Goal: Task Accomplishment & Management: Manage account settings

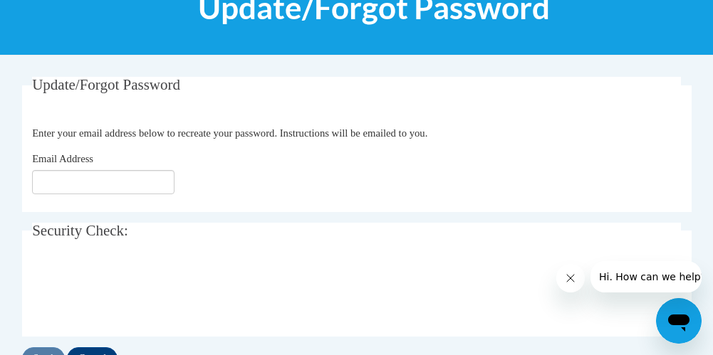
scroll to position [275, 0]
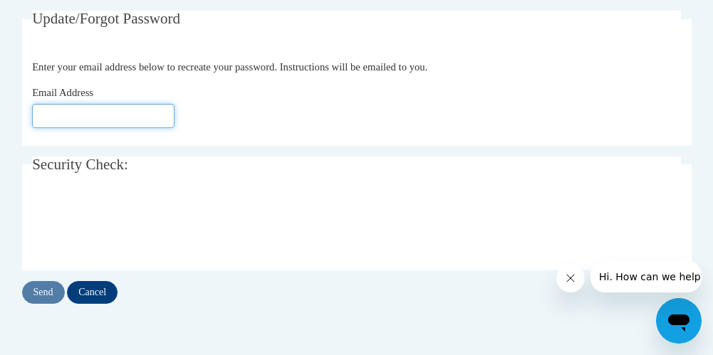
click at [81, 115] on input "Email Address" at bounding box center [103, 116] width 142 height 24
type input "[EMAIL_ADDRESS][DOMAIN_NAME]"
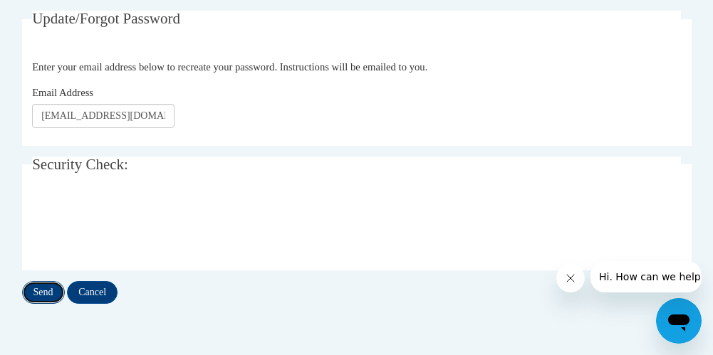
click at [54, 286] on input "Send" at bounding box center [43, 292] width 43 height 23
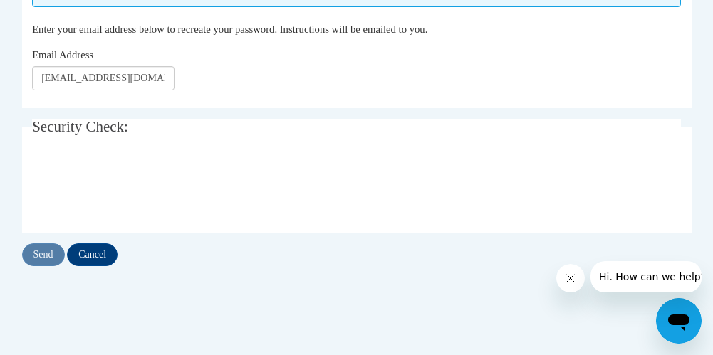
scroll to position [399, 0]
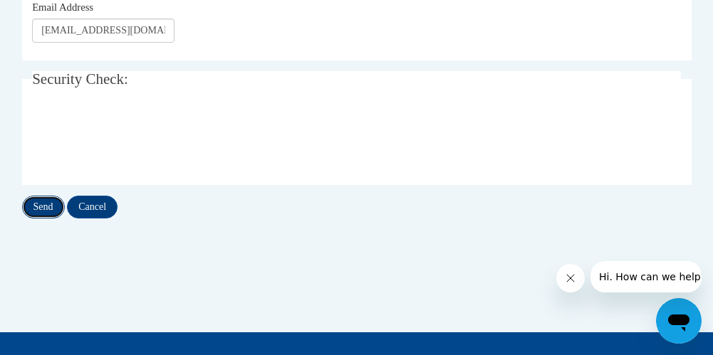
click at [41, 214] on input "Send" at bounding box center [43, 207] width 43 height 23
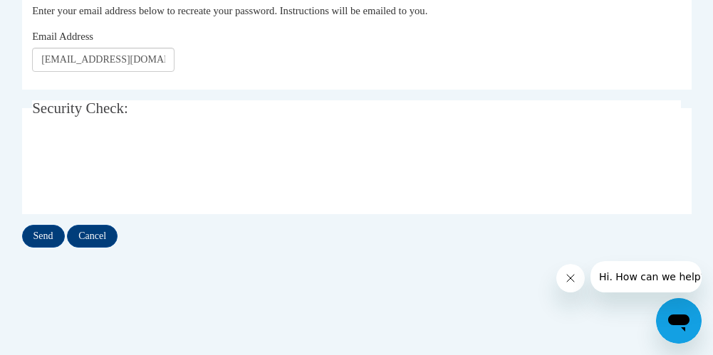
scroll to position [474, 0]
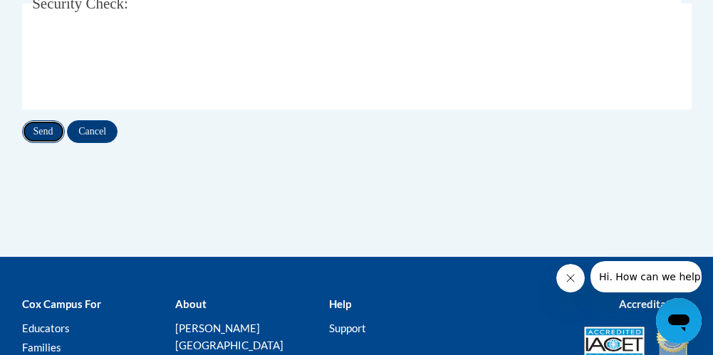
click at [42, 130] on input "Send" at bounding box center [43, 131] width 43 height 23
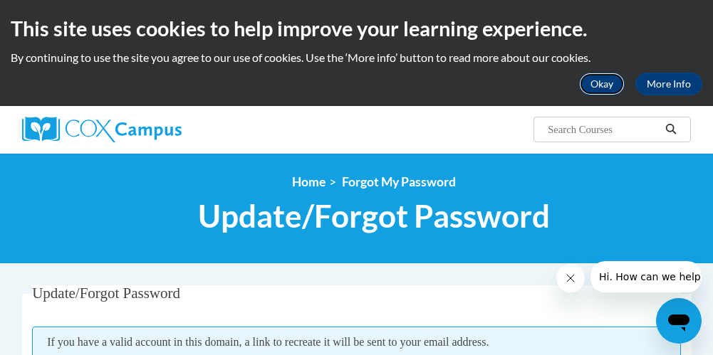
click at [607, 90] on button "Okay" at bounding box center [602, 84] width 46 height 23
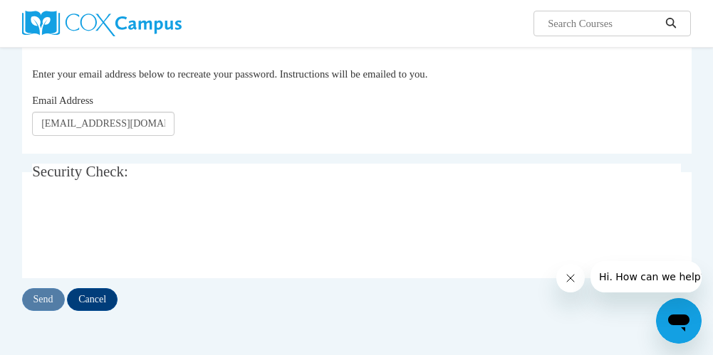
scroll to position [171, 0]
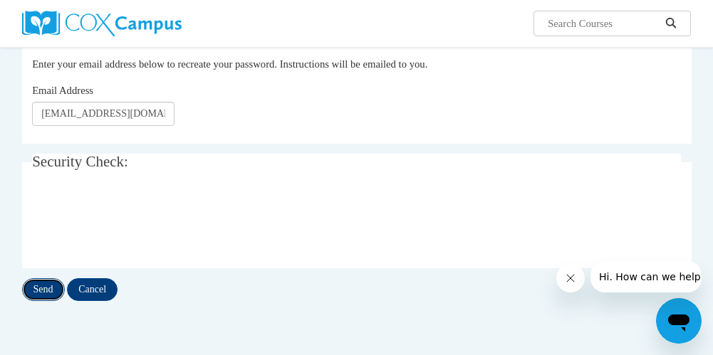
click at [45, 291] on input "Send" at bounding box center [43, 290] width 43 height 23
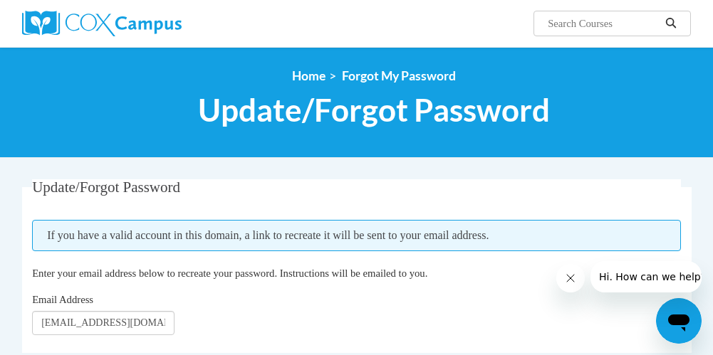
click at [607, 281] on span "Hi. How can we help?" at bounding box center [651, 276] width 107 height 11
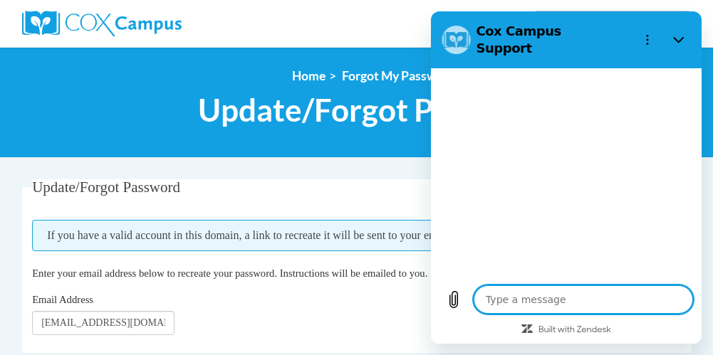
type textarea "x"
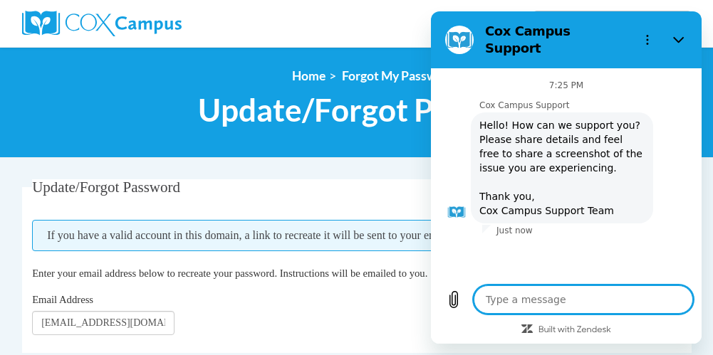
click at [544, 314] on textarea at bounding box center [583, 300] width 219 height 28
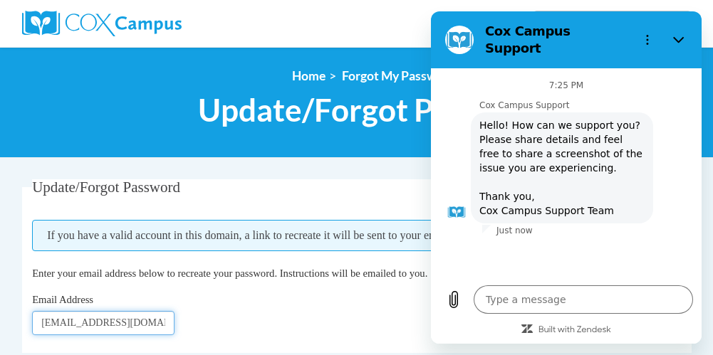
click at [170, 321] on input "pdilworth@mapheadstart.org" at bounding box center [103, 323] width 142 height 24
type input "p"
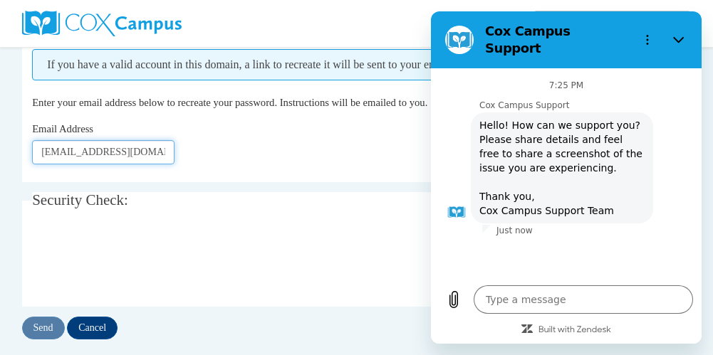
scroll to position [209, 0]
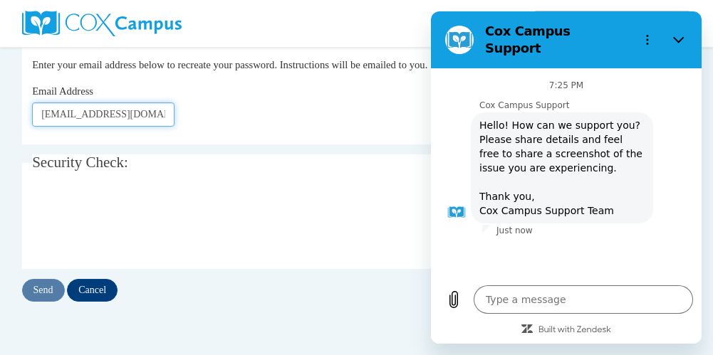
type input "phyllisdilworth@yahoo.com"
click at [49, 287] on input "Send" at bounding box center [43, 290] width 43 height 23
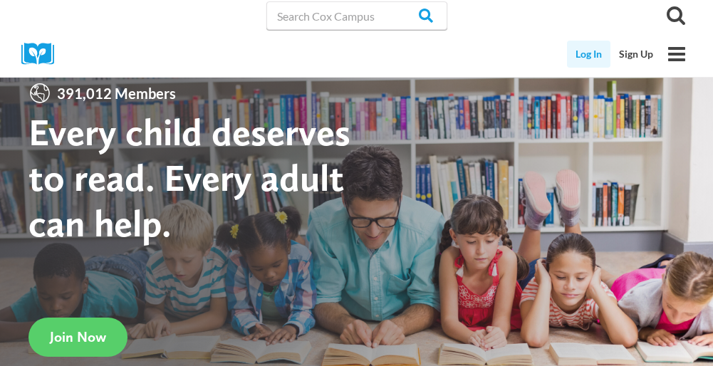
click at [590, 62] on link "Log In" at bounding box center [588, 54] width 43 height 27
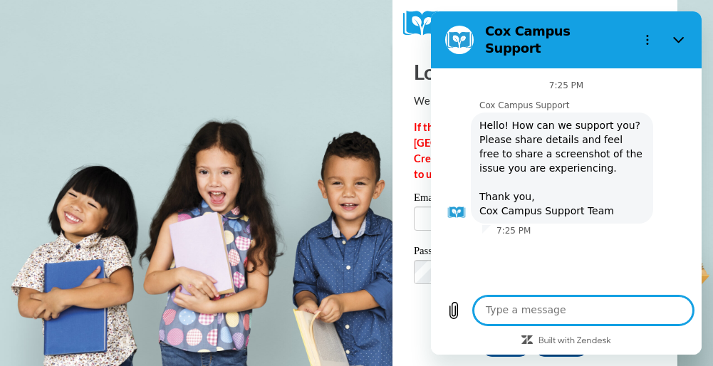
click at [298, 246] on body "Log In Welcome back! If this is your FIRST TIME logging in to the [GEOGRAPHIC_D…" at bounding box center [356, 183] width 713 height 366
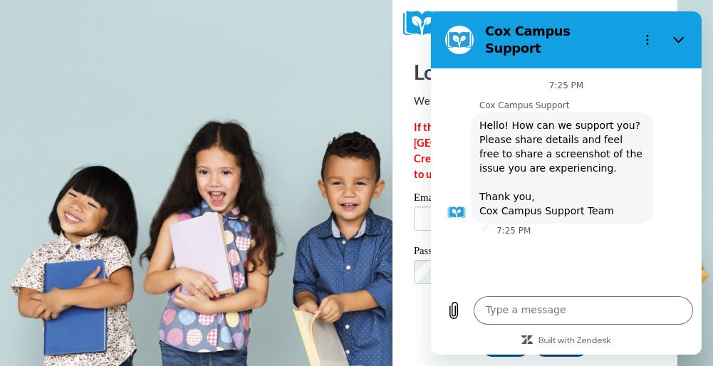
click at [315, 80] on body "Log In Welcome back! If this is your FIRST TIME logging in to the [GEOGRAPHIC_D…" at bounding box center [356, 183] width 713 height 366
click at [495, 314] on textarea at bounding box center [583, 310] width 219 height 28
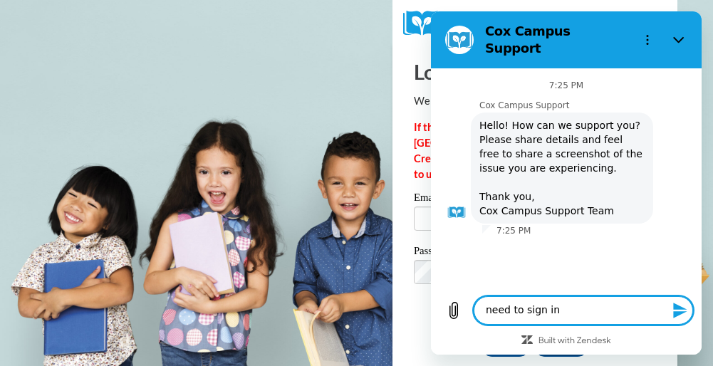
type textarea "need to sign in"
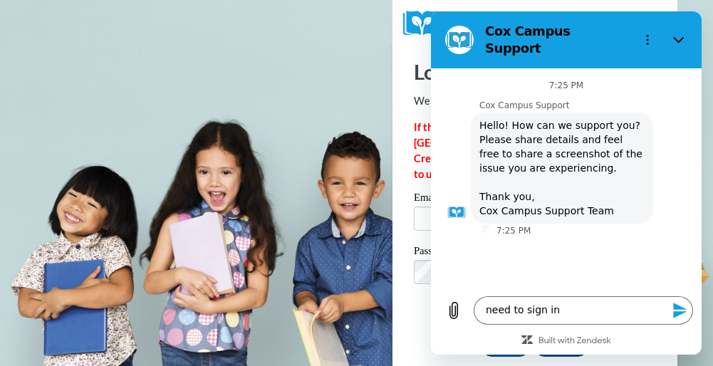
click at [675, 317] on icon "Send message" at bounding box center [680, 311] width 14 height 16
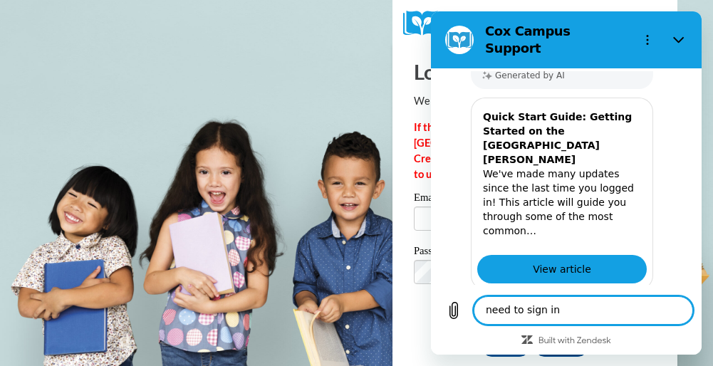
scroll to position [426, 0]
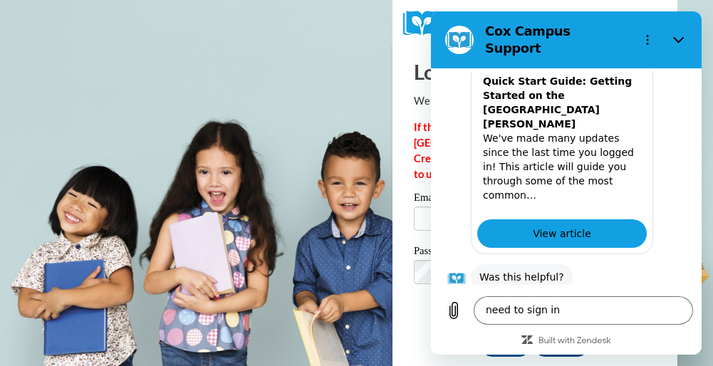
click at [617, 308] on button "Yes" at bounding box center [624, 321] width 39 height 27
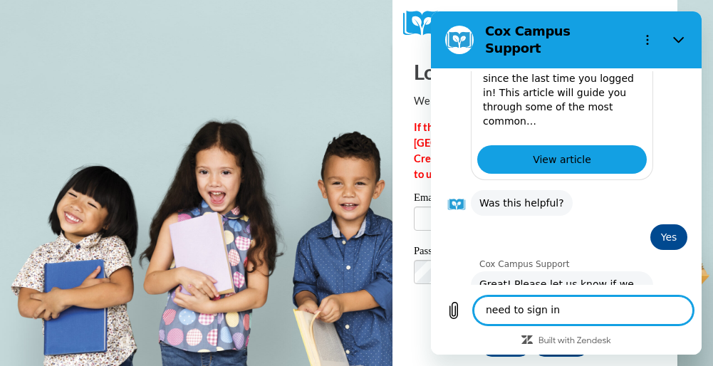
scroll to position [503, 0]
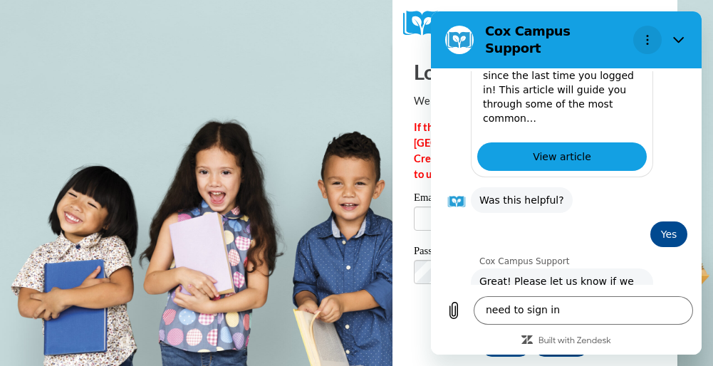
click at [649, 34] on icon "Options menu" at bounding box center [647, 39] width 11 height 11
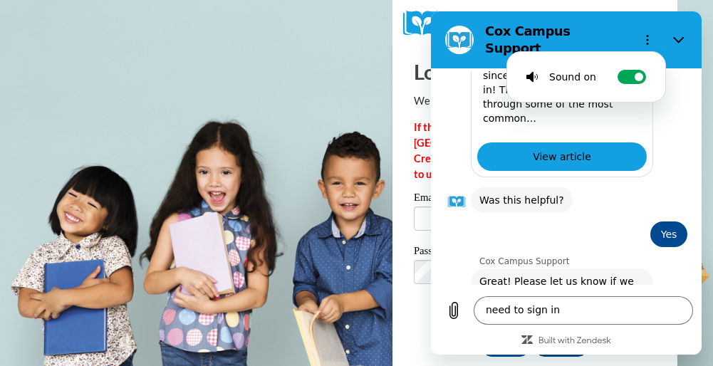
click at [327, 64] on body "Log In Welcome back! If this is your FIRST TIME logging in to the NEW Cox Campu…" at bounding box center [356, 183] width 713 height 366
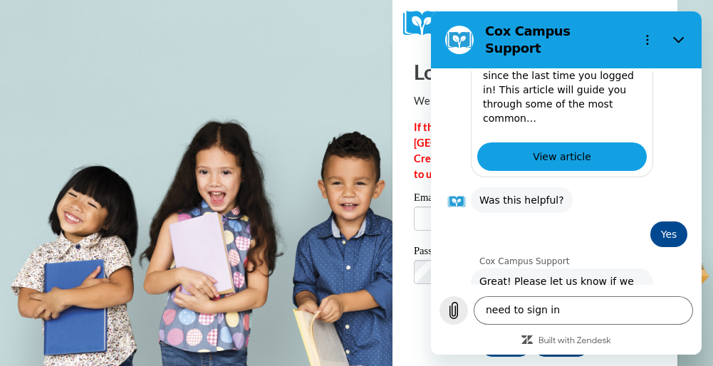
click at [454, 311] on icon "Upload file" at bounding box center [454, 311] width 8 height 16
click at [427, 218] on input "Email" at bounding box center [535, 219] width 242 height 24
type input "pdilworth@mapheadstart.org"
click at [481, 334] on input "Log In" at bounding box center [506, 345] width 50 height 23
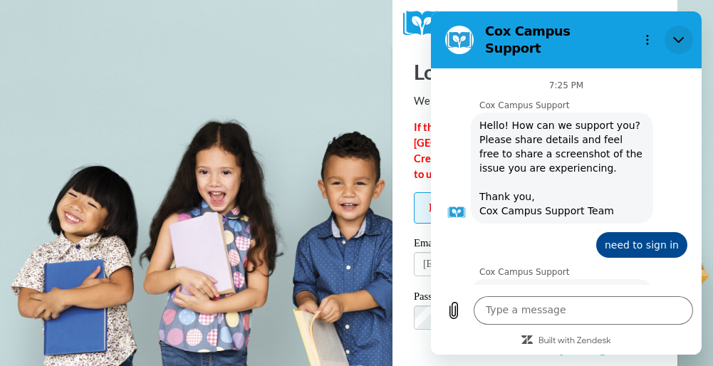
click at [678, 34] on icon "Close" at bounding box center [678, 39] width 11 height 11
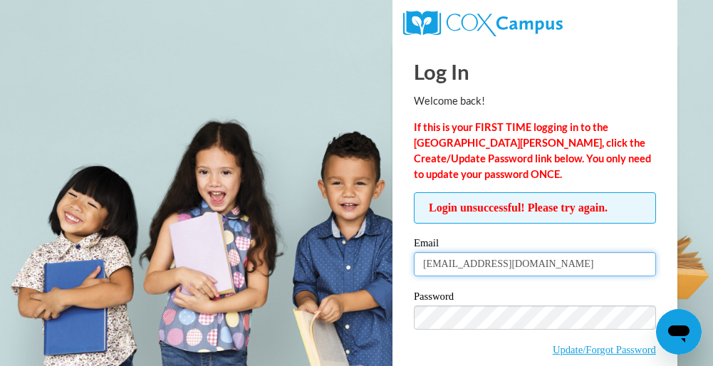
click at [553, 263] on input "pdilworth@mapheadstart.org" at bounding box center [535, 264] width 242 height 24
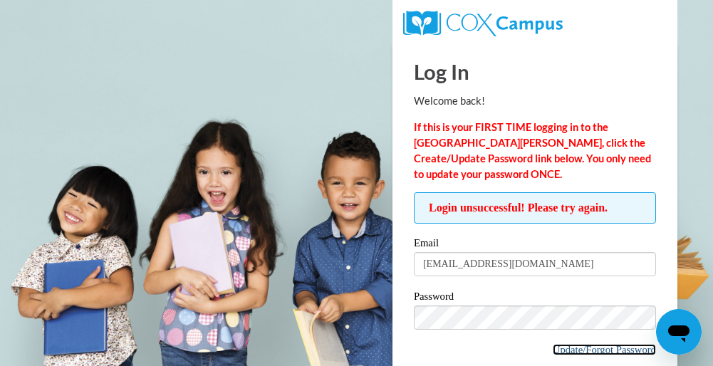
click at [621, 351] on link "Update/Forgot Password" at bounding box center [604, 349] width 103 height 11
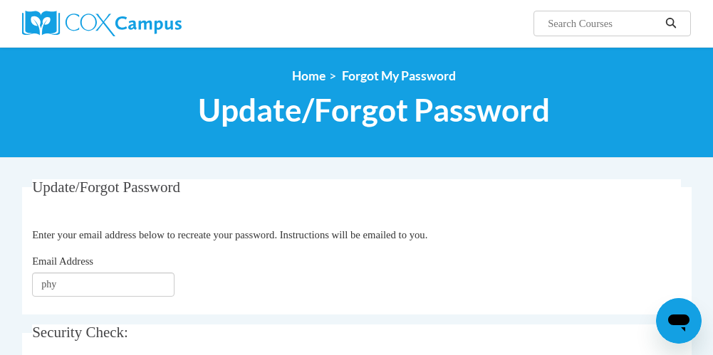
click at [207, 294] on div "Email Address phy" at bounding box center [356, 275] width 649 height 43
click at [61, 286] on input "phy" at bounding box center [103, 285] width 142 height 24
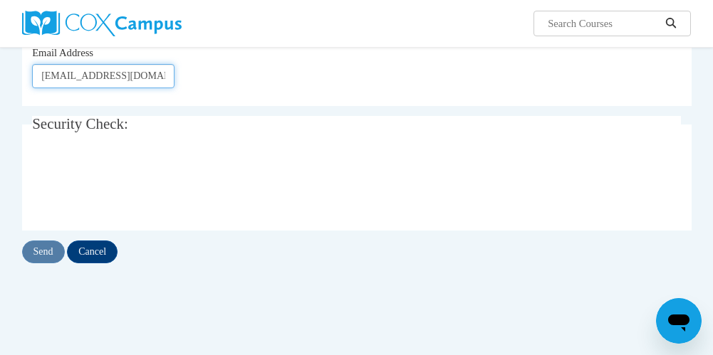
scroll to position [256, 0]
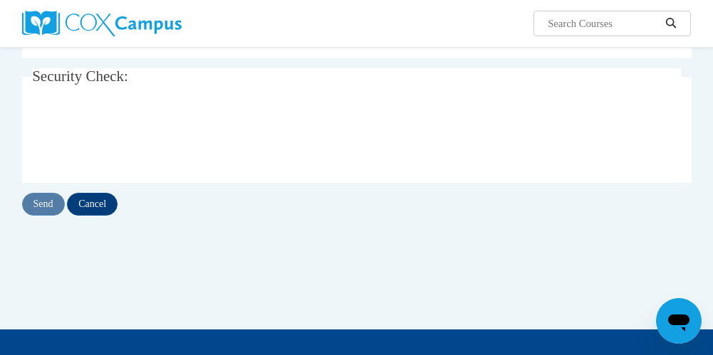
type input "[EMAIL_ADDRESS][DOMAIN_NAME]"
click at [47, 204] on input "Send" at bounding box center [43, 204] width 43 height 23
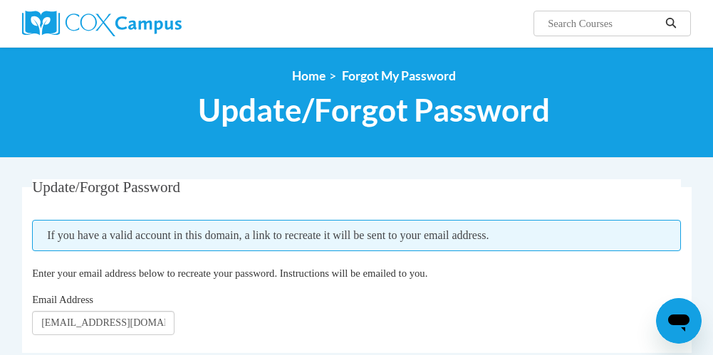
click at [556, 23] on input "Search..." at bounding box center [603, 23] width 114 height 17
click at [496, 108] on span "Update/Forgot Password" at bounding box center [374, 110] width 352 height 38
